Goal: Task Accomplishment & Management: Manage account settings

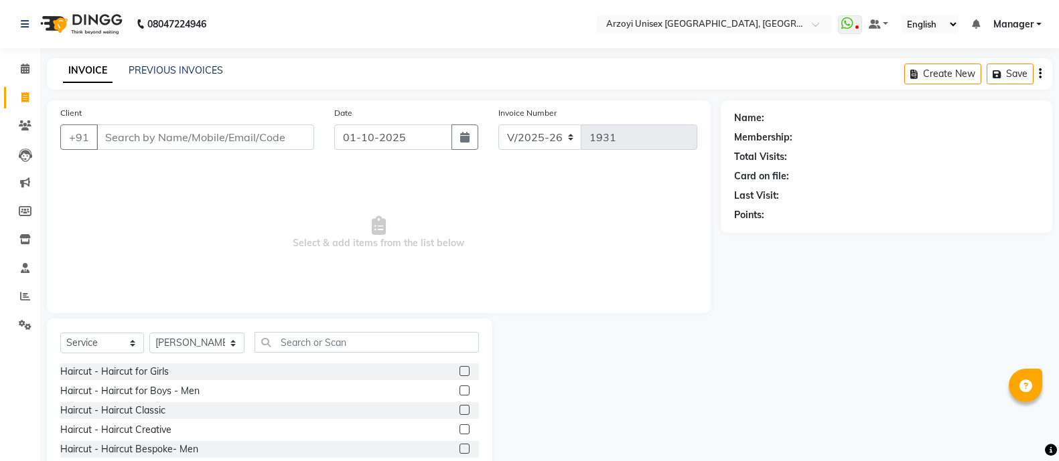
select select "5286"
select select "service"
select select "36059"
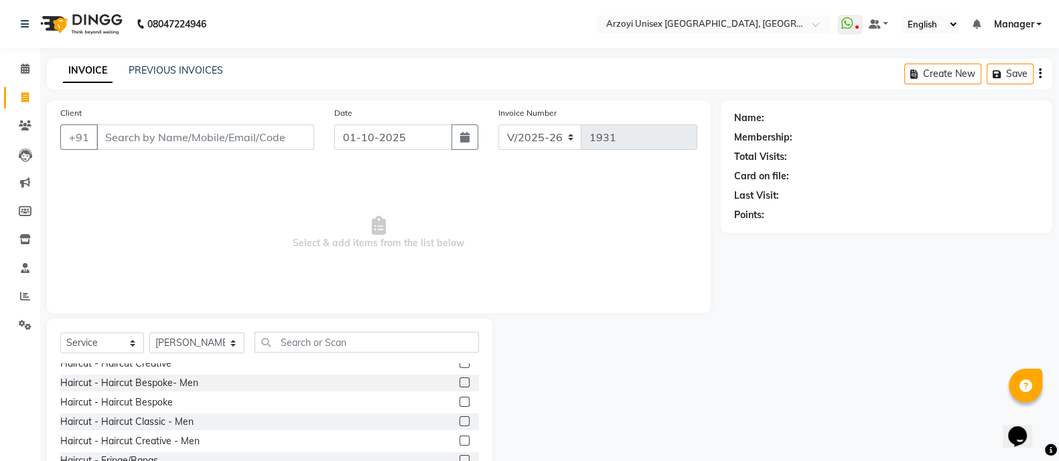
click at [459, 420] on label at bounding box center [464, 422] width 10 height 10
click at [459, 420] on input "checkbox" at bounding box center [463, 422] width 9 height 9
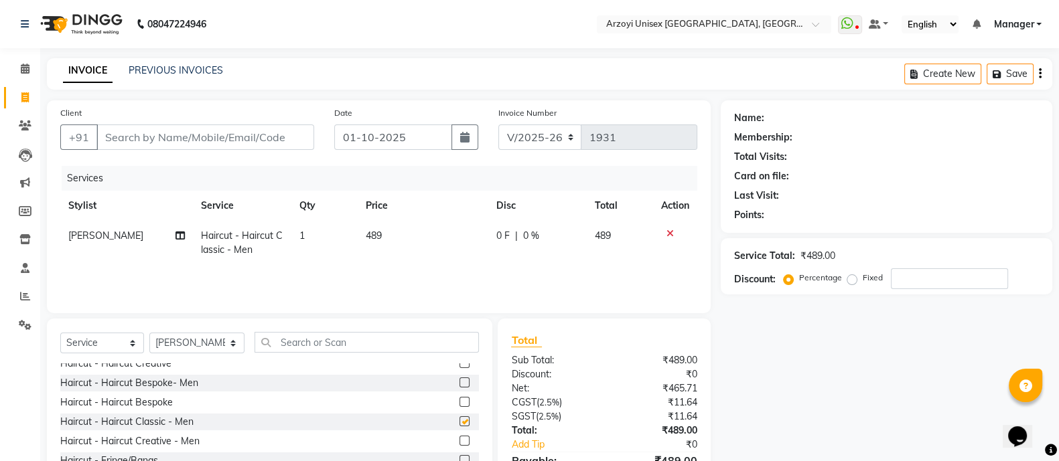
checkbox input "false"
click at [161, 144] on input "Client" at bounding box center [205, 137] width 218 height 25
type input "9"
type input "0"
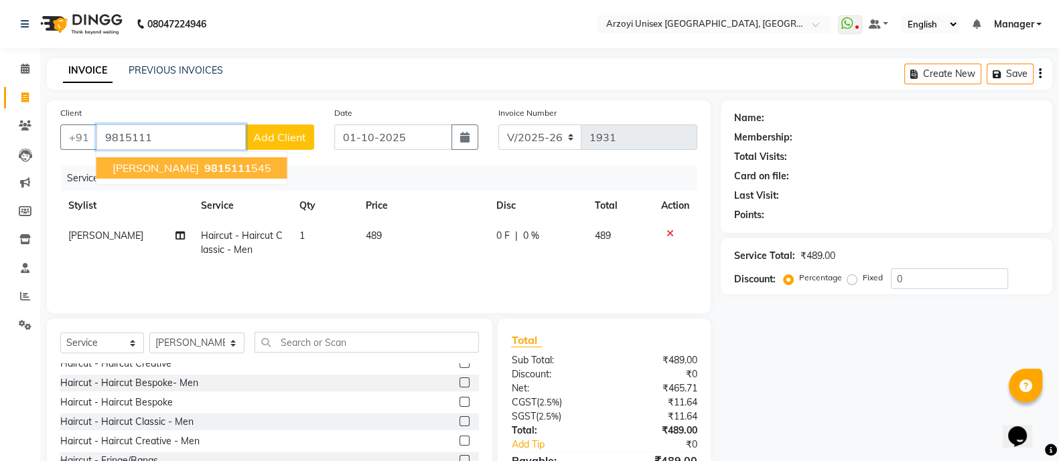
click at [139, 168] on span "[PERSON_NAME]" at bounding box center [156, 167] width 86 height 13
type input "9815111545"
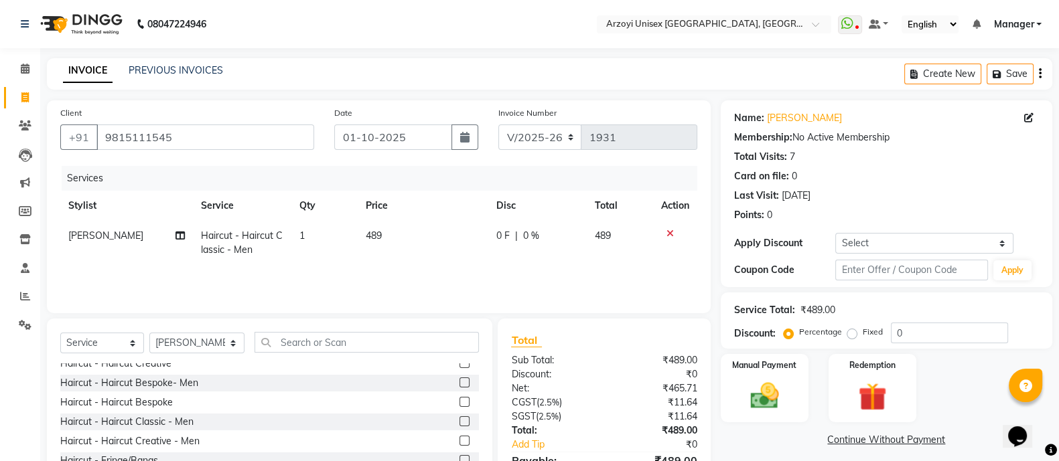
scroll to position [75, 0]
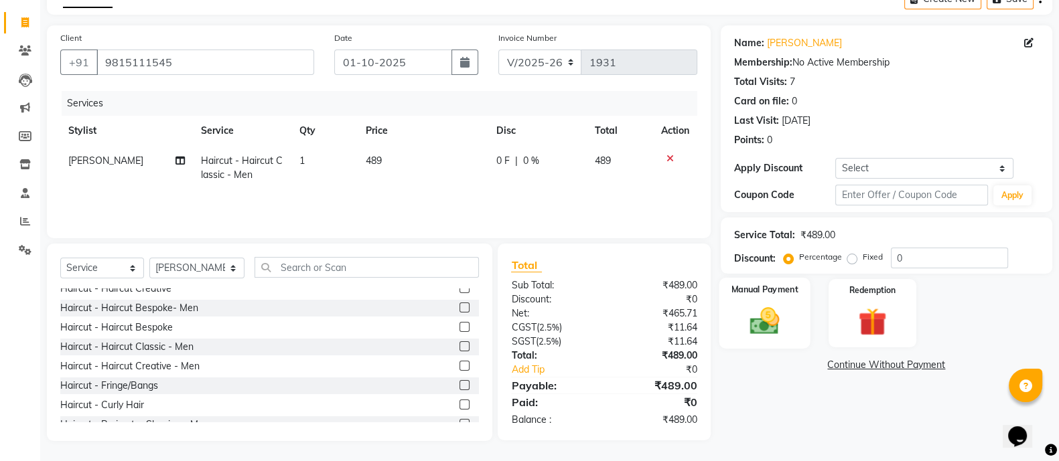
click at [775, 304] on img at bounding box center [765, 320] width 48 height 33
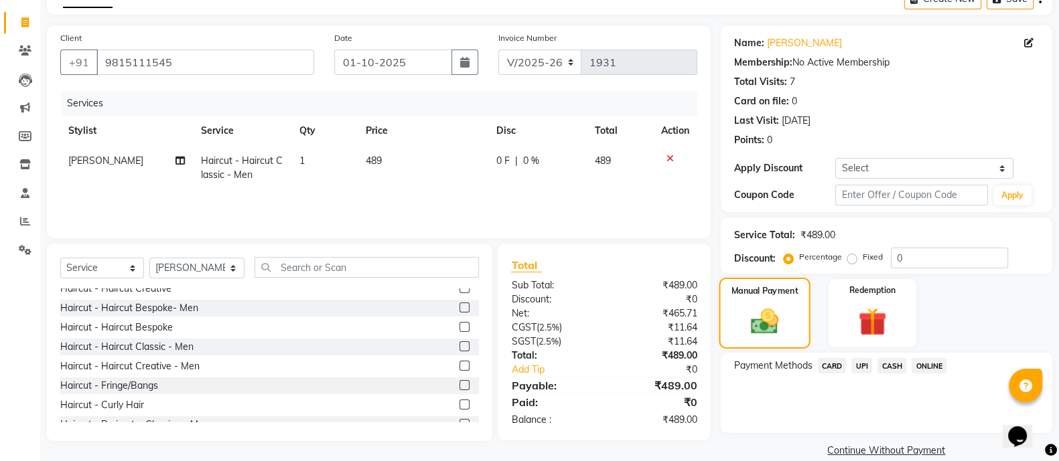
scroll to position [94, 0]
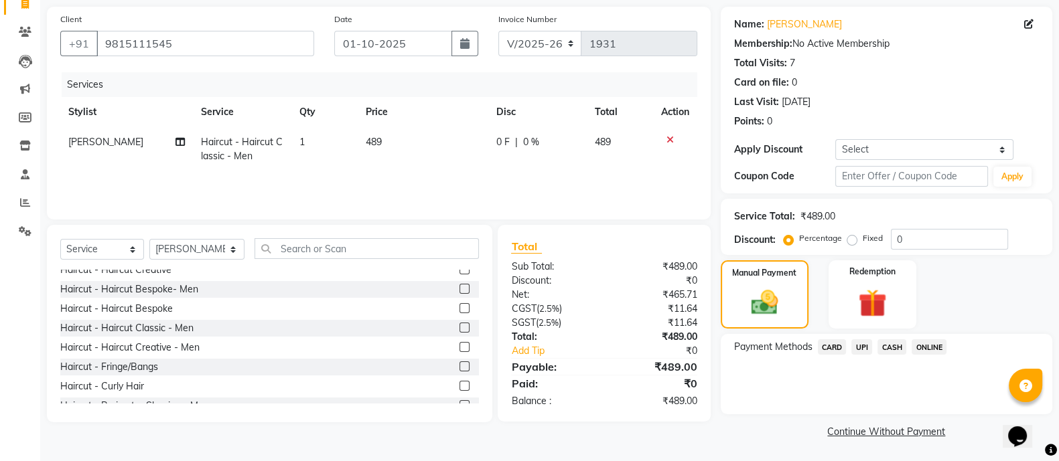
click at [926, 346] on span "ONLINE" at bounding box center [928, 347] width 35 height 15
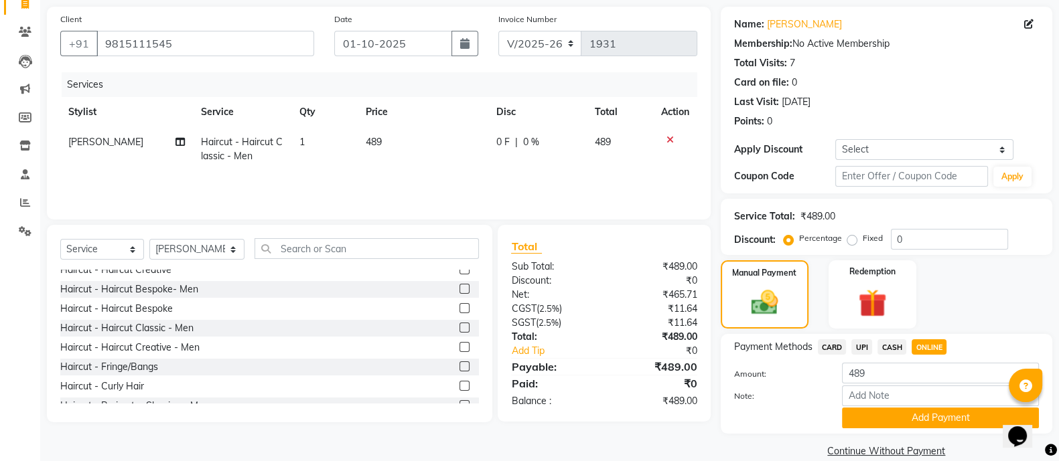
scroll to position [115, 0]
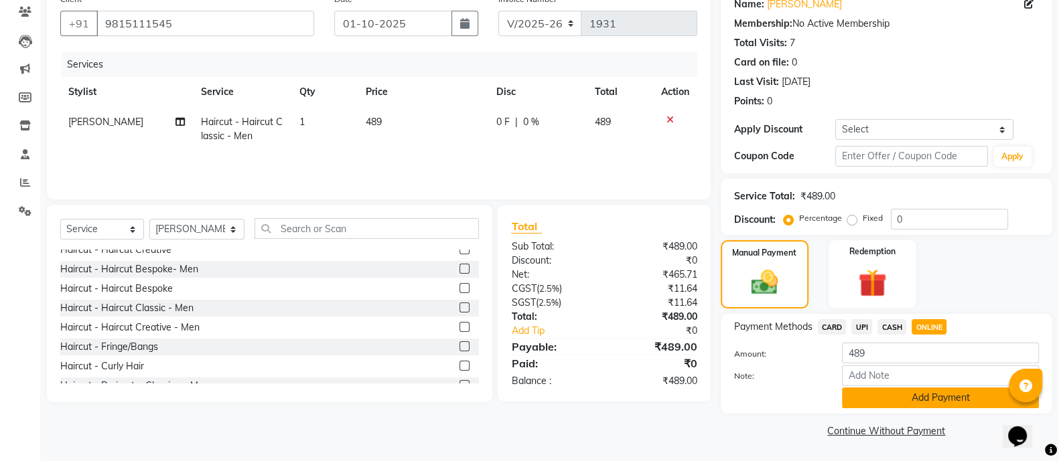
click at [924, 397] on button "Add Payment" at bounding box center [940, 398] width 197 height 21
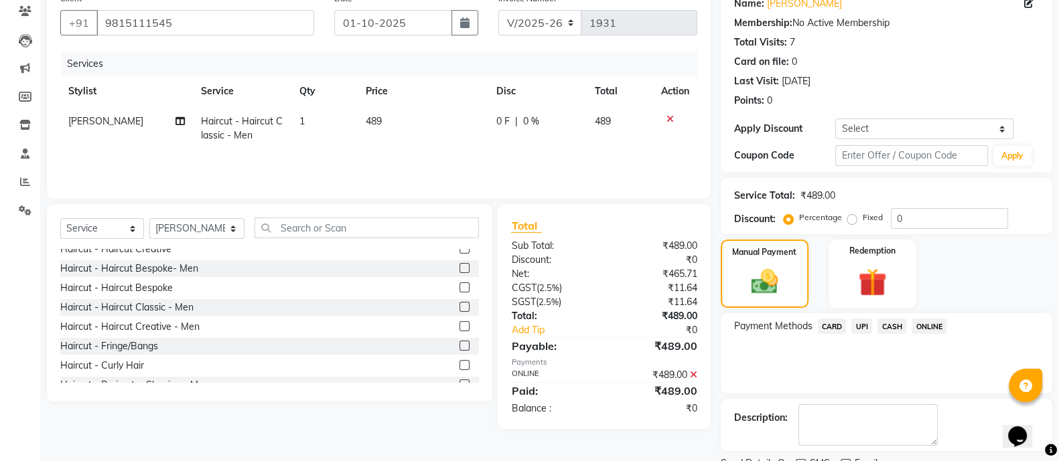
scroll to position [169, 0]
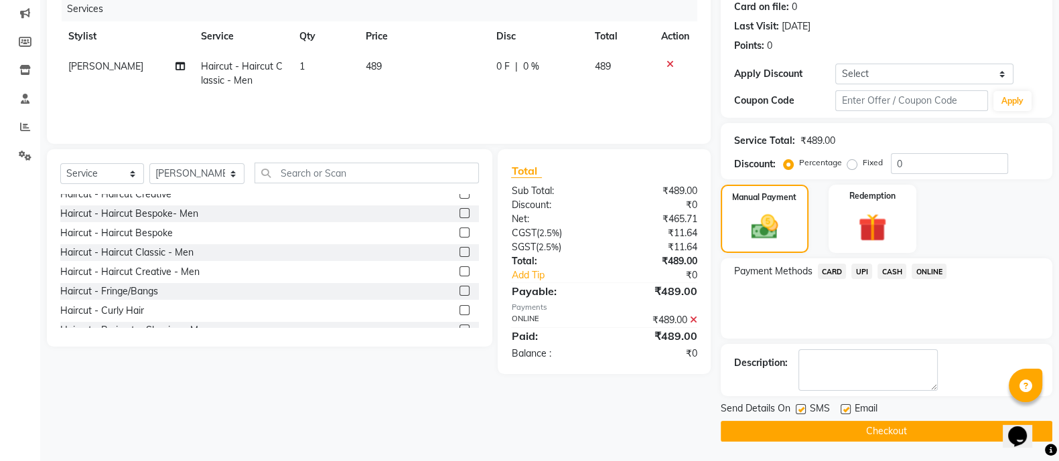
click at [898, 431] on button "Checkout" at bounding box center [886, 431] width 331 height 21
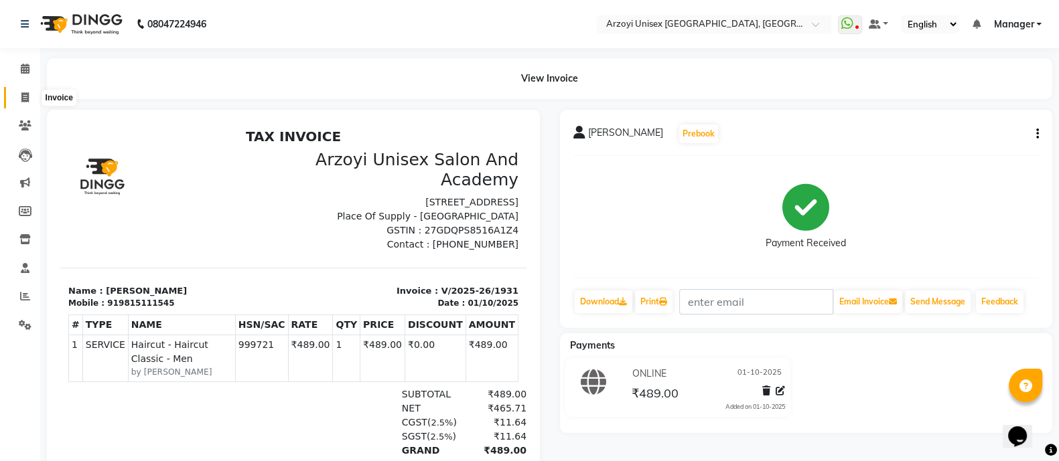
click at [21, 95] on icon at bounding box center [24, 97] width 7 height 10
select select "5286"
select select "service"
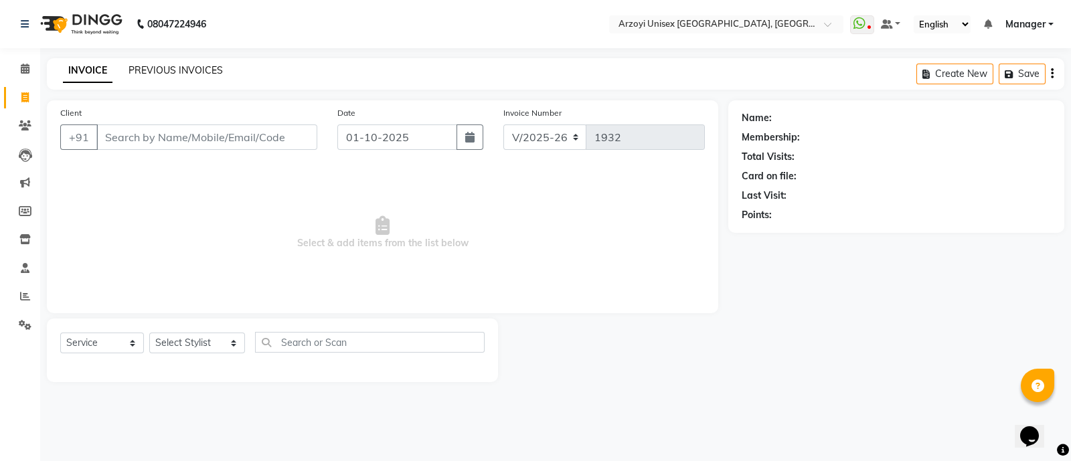
click at [206, 66] on link "PREVIOUS INVOICES" at bounding box center [176, 70] width 94 height 12
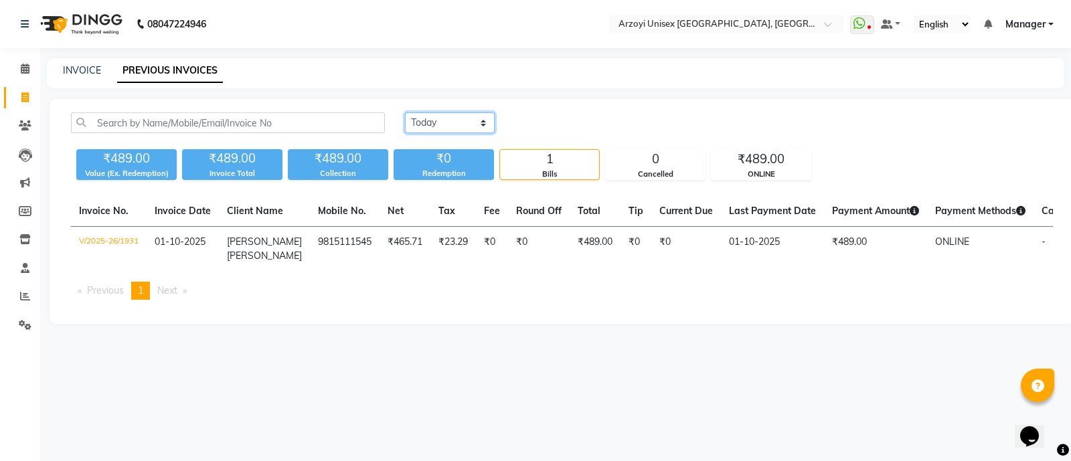
click at [428, 125] on select "[DATE] [DATE] Custom Range" at bounding box center [450, 123] width 90 height 21
click at [405, 113] on select "[DATE] [DATE] Custom Range" at bounding box center [450, 123] width 90 height 21
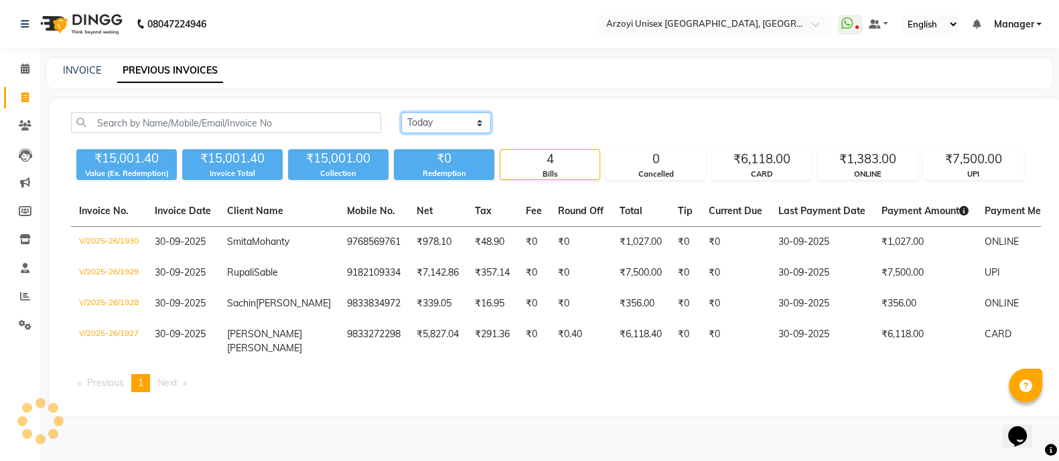
click at [439, 124] on select "[DATE] [DATE] Custom Range" at bounding box center [446, 123] width 90 height 21
select select "today"
click at [401, 113] on select "[DATE] [DATE] Custom Range" at bounding box center [446, 123] width 90 height 21
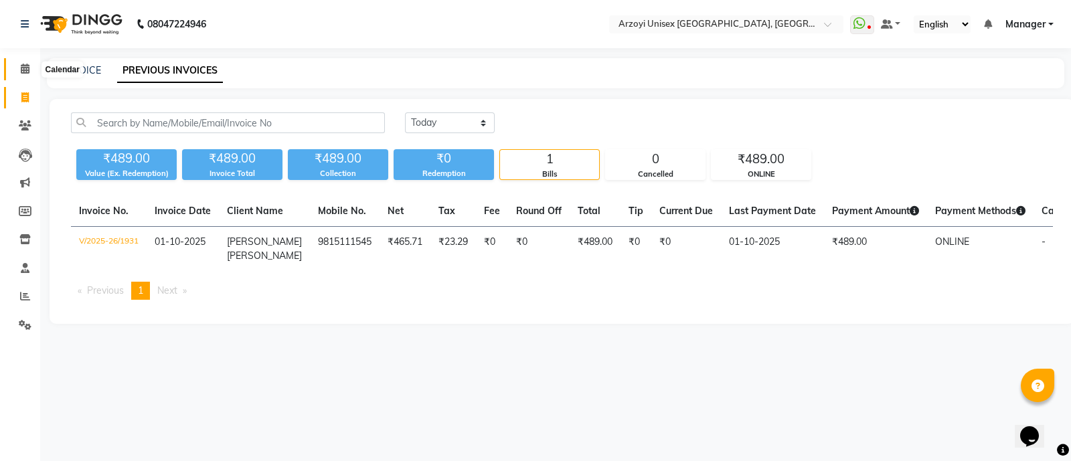
click at [27, 68] on icon at bounding box center [25, 69] width 9 height 10
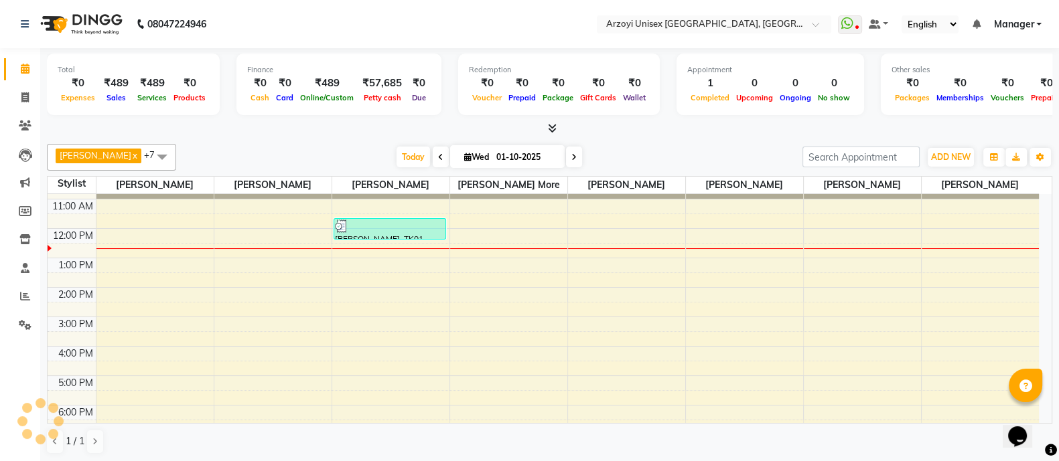
scroll to position [121, 0]
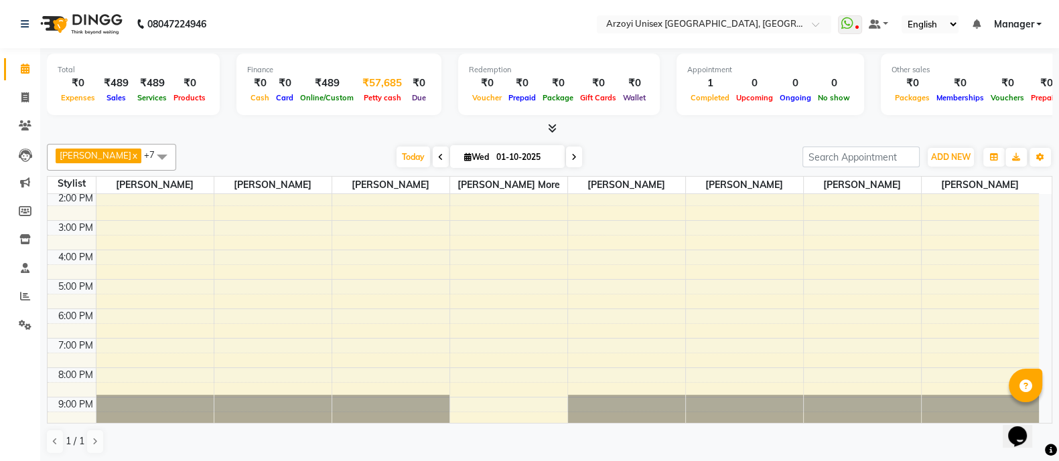
click at [382, 92] on div "Petty cash" at bounding box center [382, 97] width 50 height 14
click at [377, 85] on div "₹57,685" at bounding box center [382, 83] width 50 height 15
select select "4199"
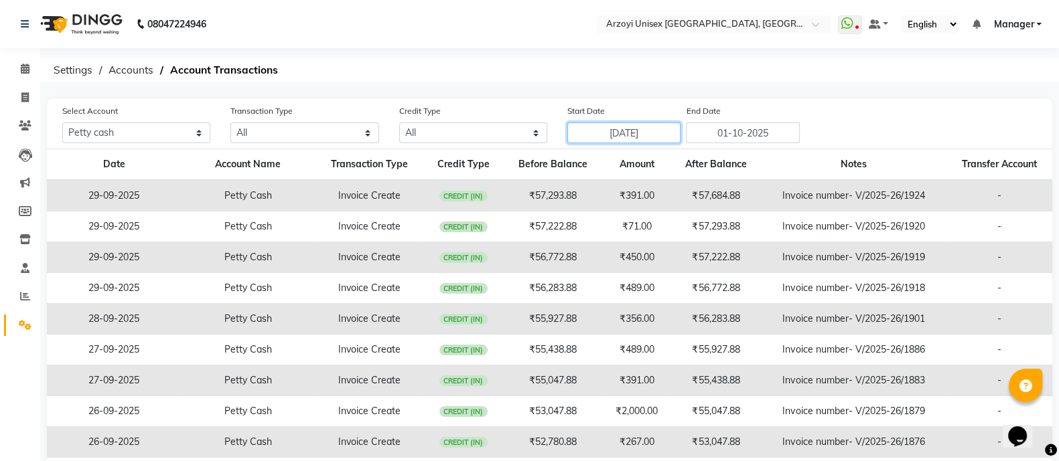
click at [627, 129] on input "[DATE]" at bounding box center [624, 133] width 114 height 21
select select "9"
select select "2025"
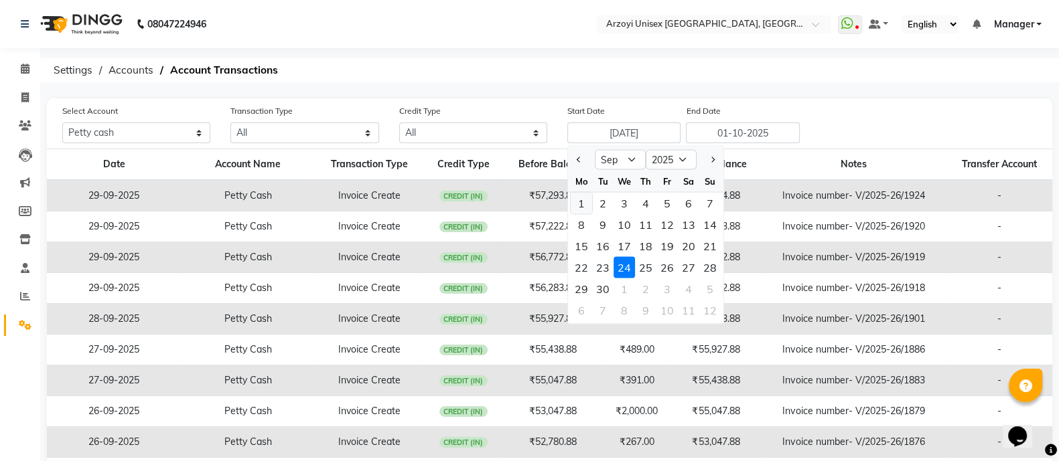
click at [579, 202] on div "1" at bounding box center [581, 203] width 21 height 21
type input "01-09-2025"
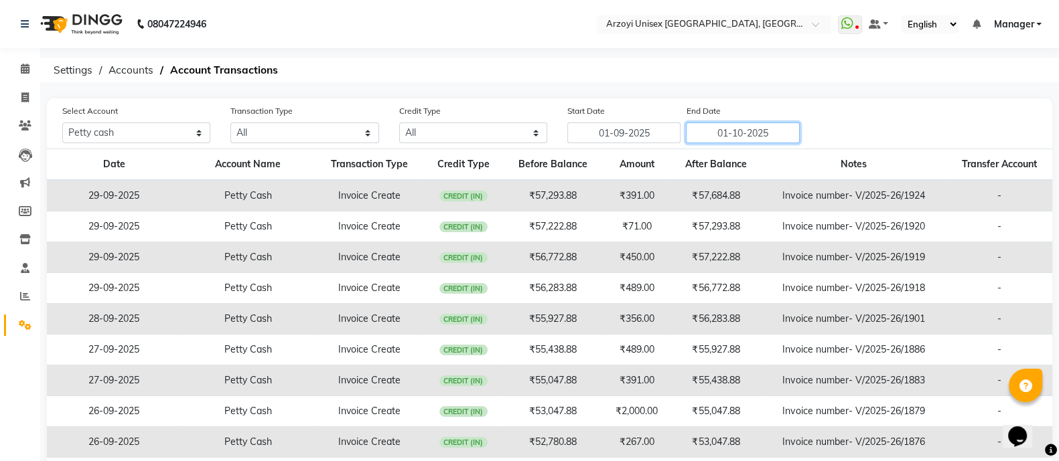
click at [763, 142] on input "01-10-2025" at bounding box center [743, 133] width 114 height 21
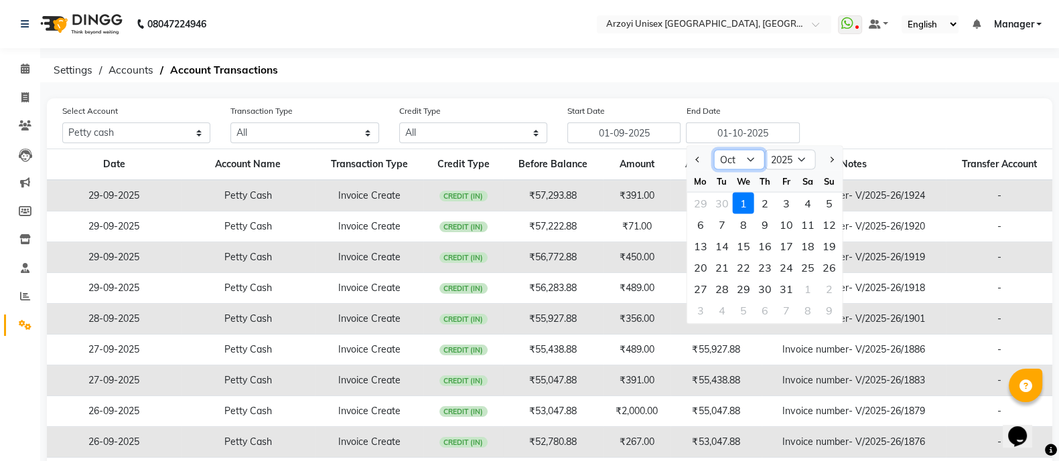
drag, startPoint x: 748, startPoint y: 160, endPoint x: 727, endPoint y: 175, distance: 26.4
click at [727, 175] on ngb-datepicker "Sep Oct Nov [DATE] 2026 2027 2028 2029 2030 2031 2032 2033 2034 2035 Mo Tu We T…" at bounding box center [764, 235] width 157 height 179
select select "9"
click at [713, 150] on select "Sep Oct Nov Dec" at bounding box center [738, 160] width 51 height 20
click at [721, 283] on div "30" at bounding box center [721, 289] width 21 height 21
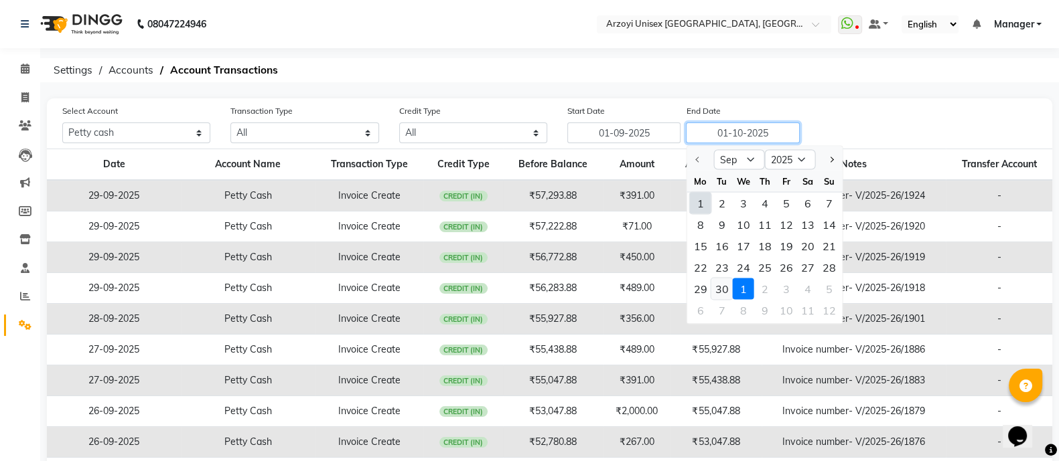
type input "30-09-2025"
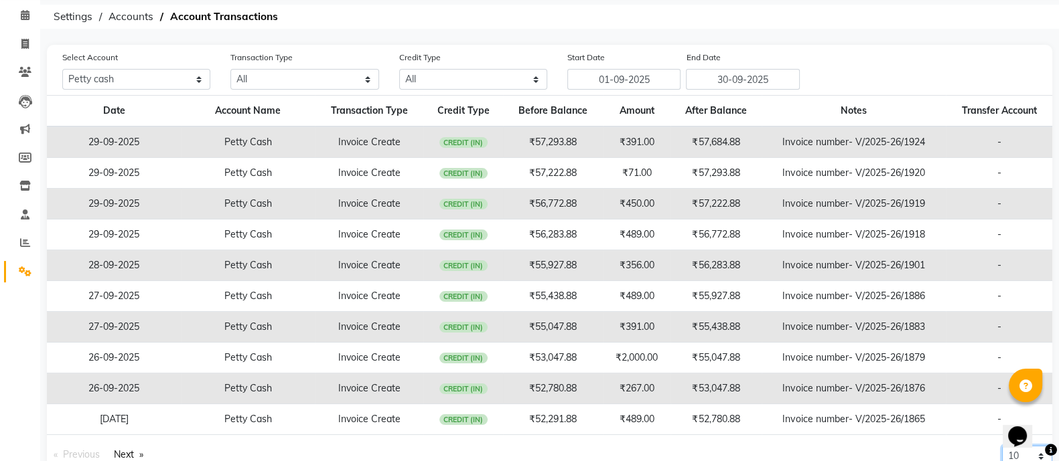
scroll to position [58, 0]
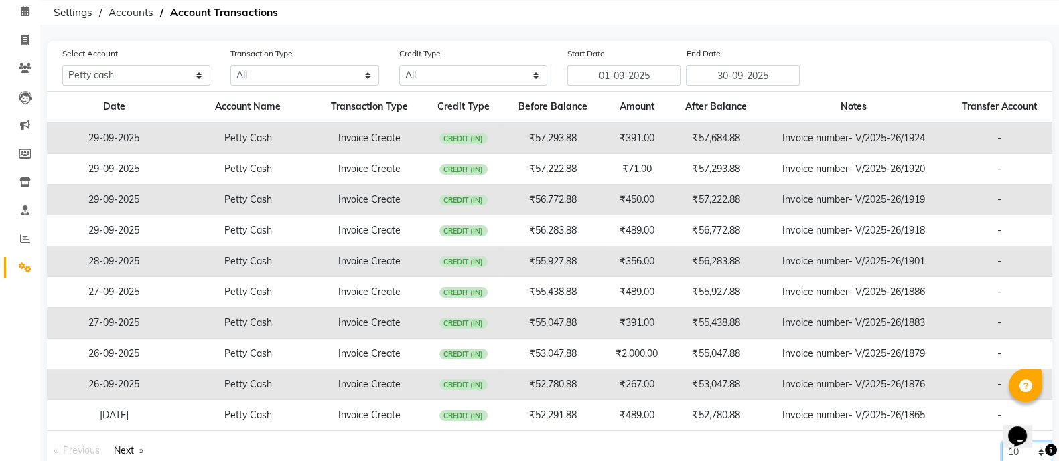
click at [1019, 453] on select "10 20 50 100" at bounding box center [1027, 452] width 50 height 21
select select "100"
click at [1002, 461] on select "10 20 50 100" at bounding box center [1027, 452] width 50 height 21
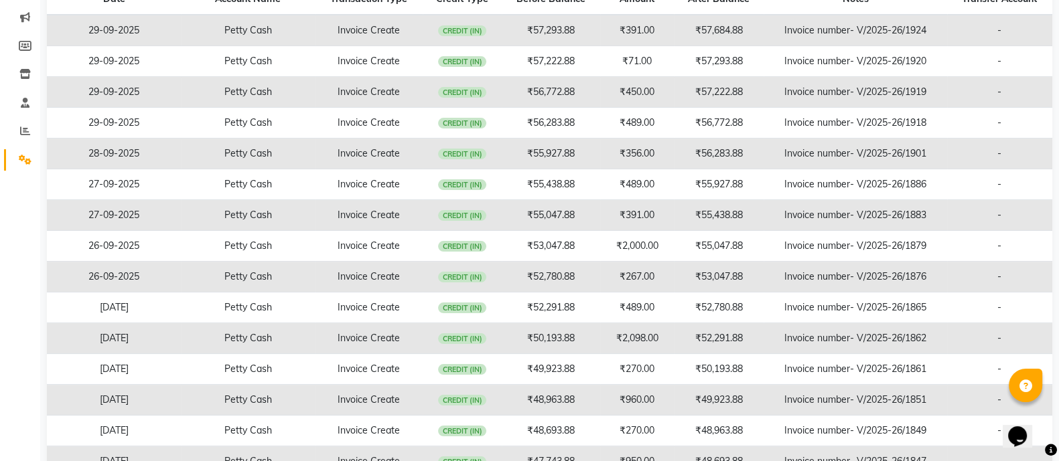
scroll to position [0, 0]
